Goal: Find specific page/section: Find specific page/section

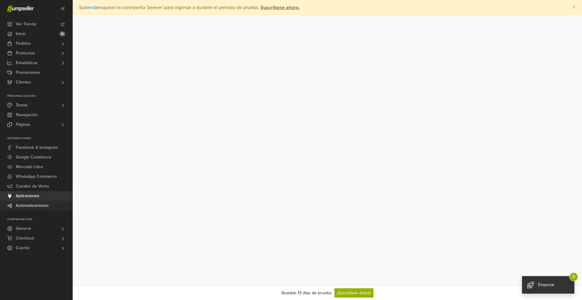
click at [36, 204] on span "Automatizaciones" at bounding box center [32, 206] width 33 height 10
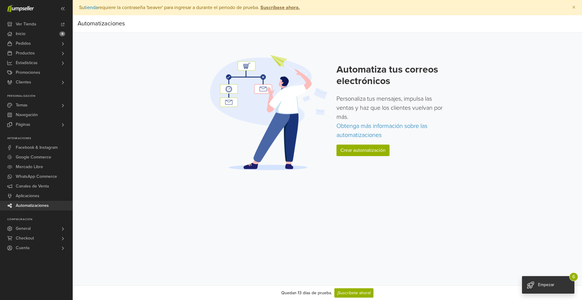
click at [538, 288] on div "Empezar 6" at bounding box center [548, 286] width 52 height 18
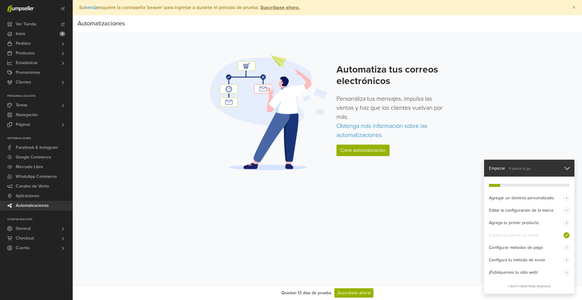
click at [569, 167] on icon "button" at bounding box center [566, 168] width 5 height 3
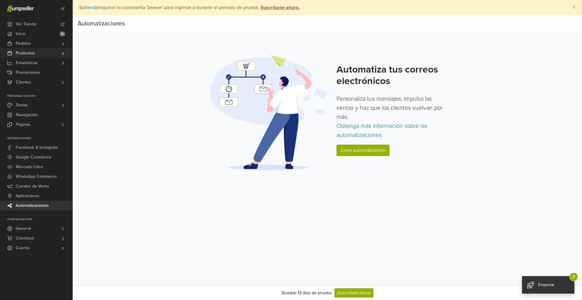
click at [36, 51] on link "Productos" at bounding box center [36, 53] width 72 height 10
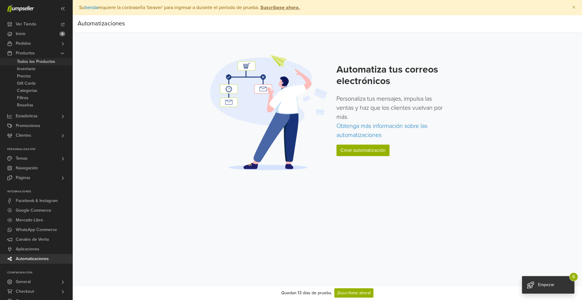
click at [37, 63] on span "Todos los Productos" at bounding box center [36, 61] width 38 height 7
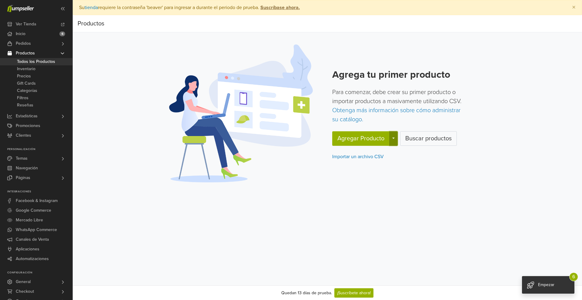
click at [394, 138] on button "button" at bounding box center [393, 138] width 8 height 15
click at [33, 69] on span "Inventario" at bounding box center [26, 68] width 18 height 7
click at [29, 77] on span "Precios" at bounding box center [24, 76] width 14 height 7
click at [38, 83] on link "Gift Cards" at bounding box center [36, 83] width 72 height 7
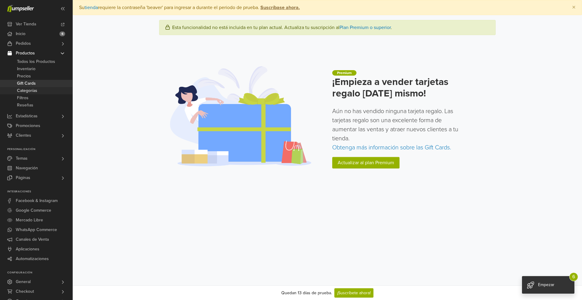
click at [33, 90] on span "Categorías" at bounding box center [27, 90] width 20 height 7
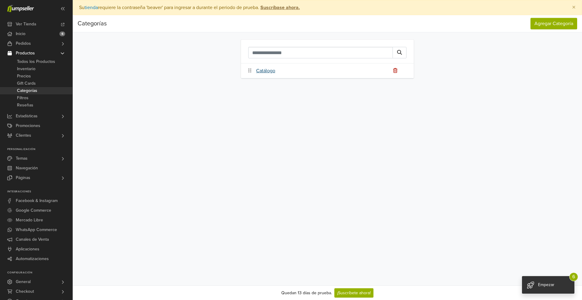
click at [262, 71] on link "Catálogo" at bounding box center [265, 70] width 19 height 7
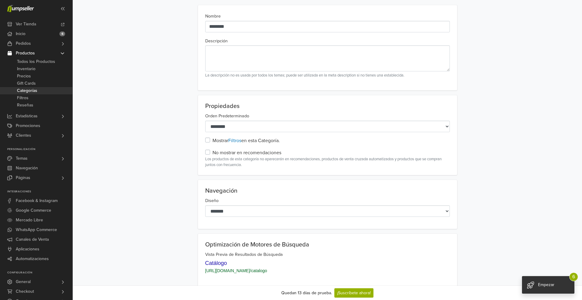
scroll to position [38, 0]
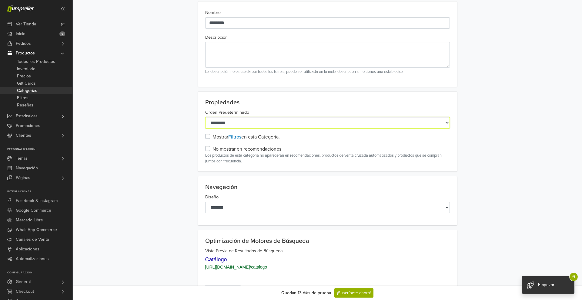
click at [305, 122] on select "**********" at bounding box center [327, 123] width 244 height 12
click at [205, 117] on select "**********" at bounding box center [327, 123] width 244 height 12
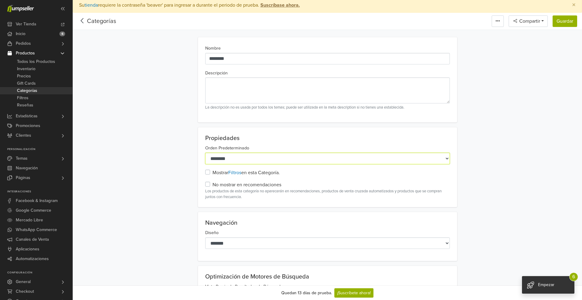
scroll to position [0, 0]
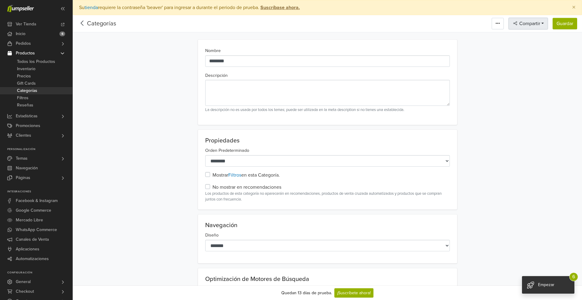
click at [531, 24] on span "Compartir" at bounding box center [529, 24] width 22 height 6
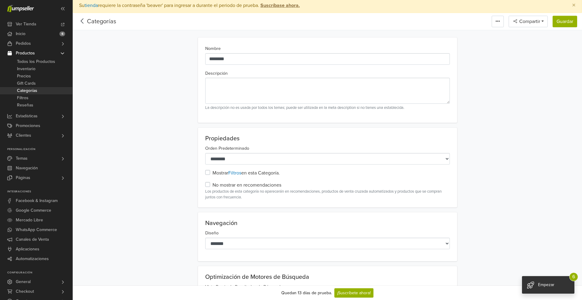
click at [497, 67] on div "Nombre ******** Descripción La descripción no es usada por todos los temas; pue…" at bounding box center [326, 80] width 345 height 85
click at [493, 22] on link at bounding box center [497, 22] width 12 height 12
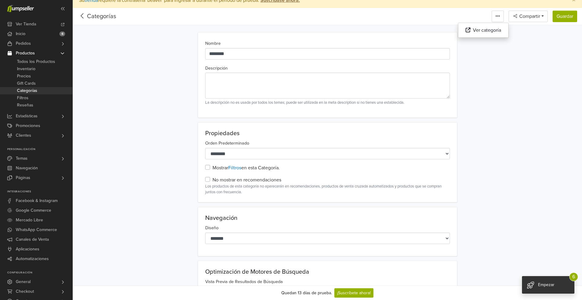
click at [493, 74] on div "Nombre ******** Descripción La descripción no es usada por todos los temas; pue…" at bounding box center [326, 74] width 345 height 85
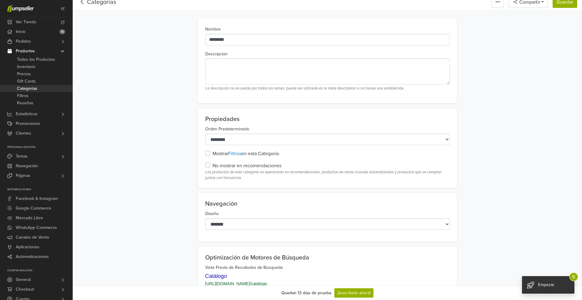
scroll to position [0, 0]
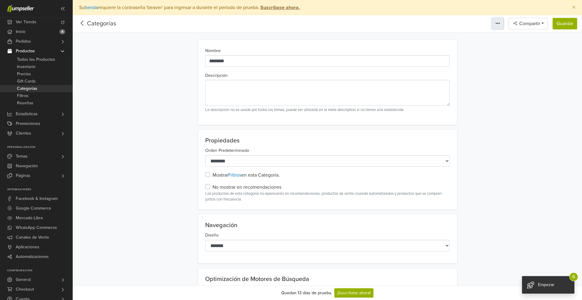
click at [500, 22] on link at bounding box center [497, 24] width 12 height 12
click at [489, 41] on link "Ver categoría" at bounding box center [483, 38] width 50 height 10
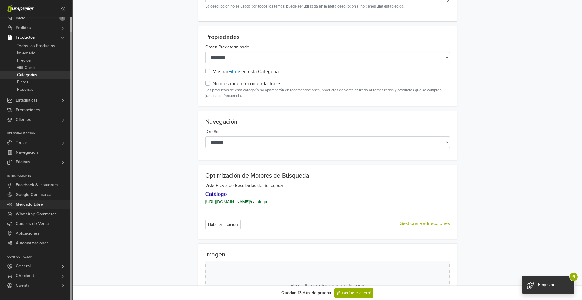
scroll to position [161, 0]
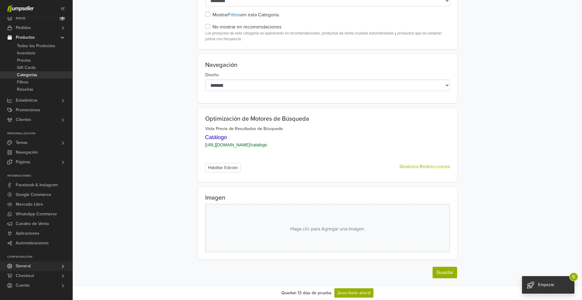
click at [39, 267] on link "General" at bounding box center [36, 267] width 72 height 10
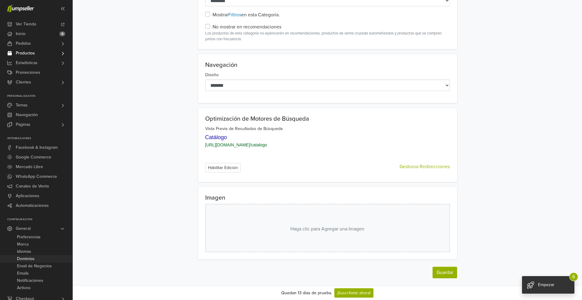
click at [37, 259] on link "Dominios" at bounding box center [36, 259] width 72 height 7
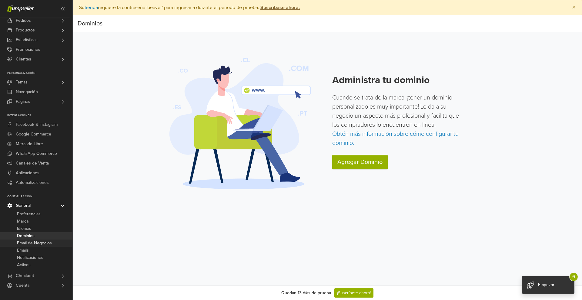
click at [47, 244] on span "Email de Negocios" at bounding box center [34, 243] width 35 height 7
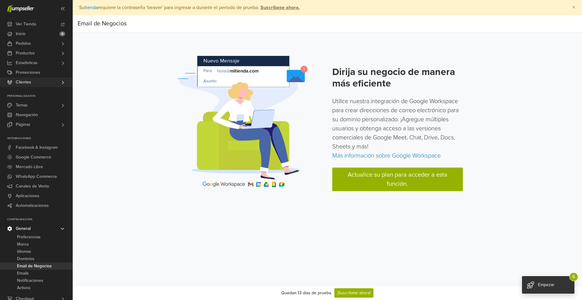
click at [28, 84] on span "Clientes" at bounding box center [23, 83] width 15 height 10
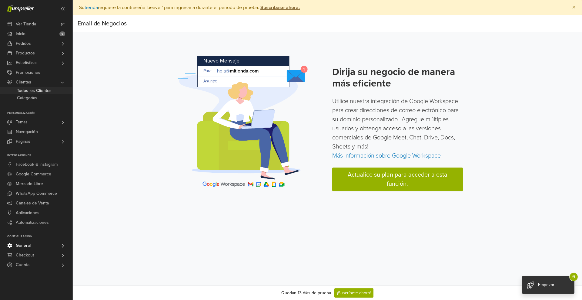
click at [26, 91] on span "Todos los Clientes" at bounding box center [34, 90] width 35 height 7
